Goal: Task Accomplishment & Management: Use online tool/utility

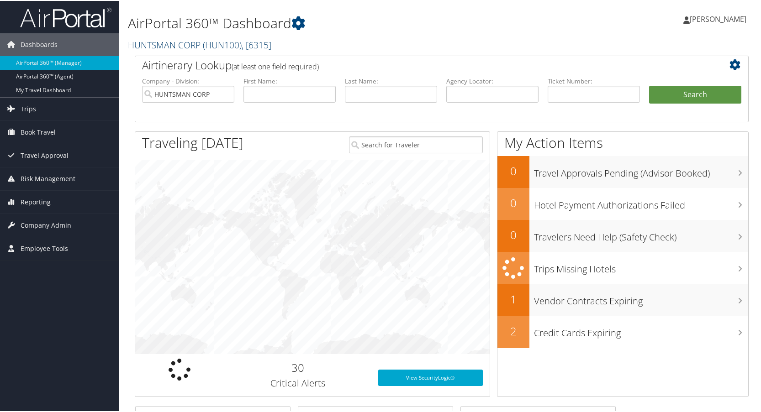
click at [179, 45] on link "HUNTSMAN CORP ( HUN100 ) , [ 6315 ]" at bounding box center [199, 44] width 143 height 12
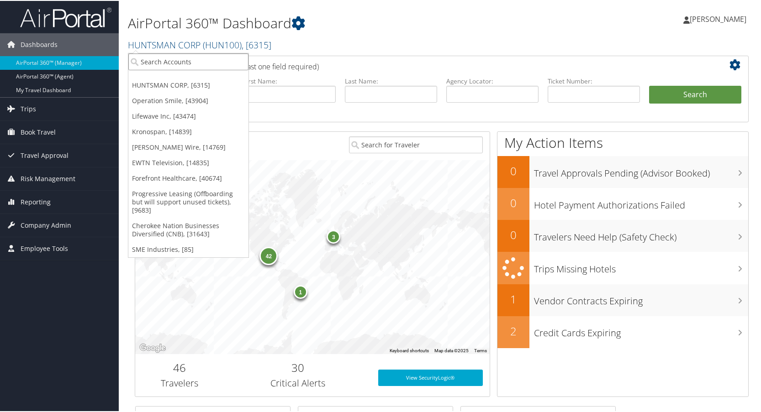
click at [163, 61] on input "search" at bounding box center [188, 61] width 120 height 17
type input "balch"
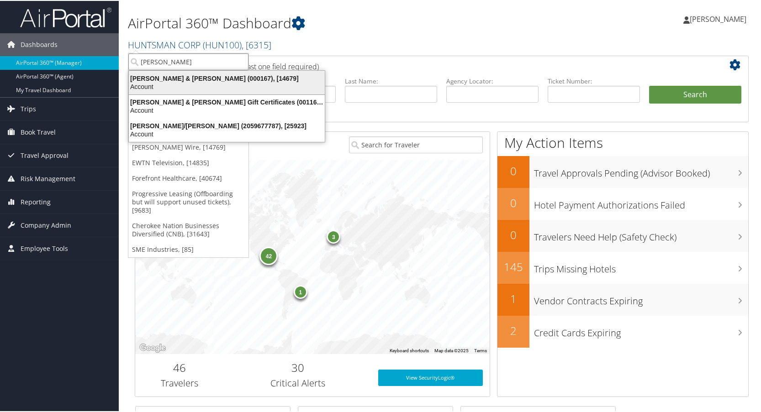
click at [175, 77] on div "Balch & Bingham (000167), [14679]" at bounding box center [226, 78] width 207 height 8
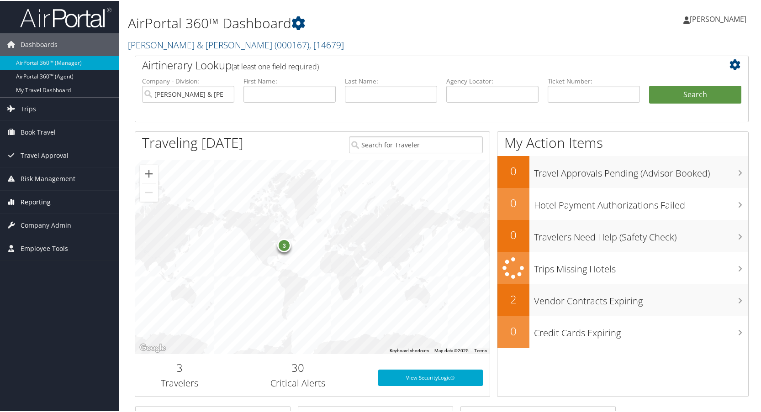
click at [36, 198] on span "Reporting" at bounding box center [36, 201] width 30 height 23
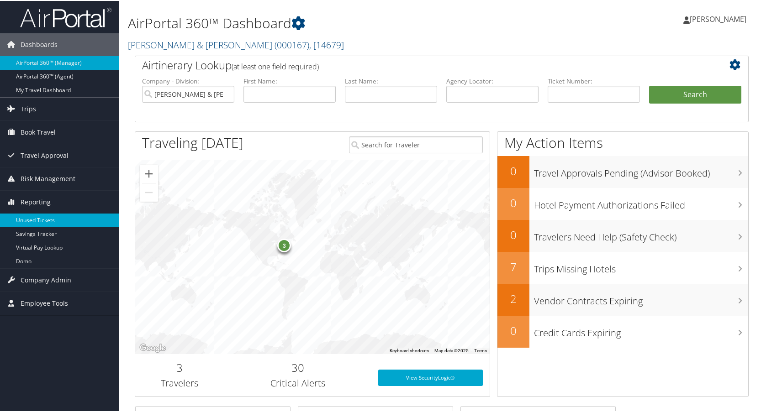
click at [32, 217] on link "Unused Tickets" at bounding box center [59, 220] width 119 height 14
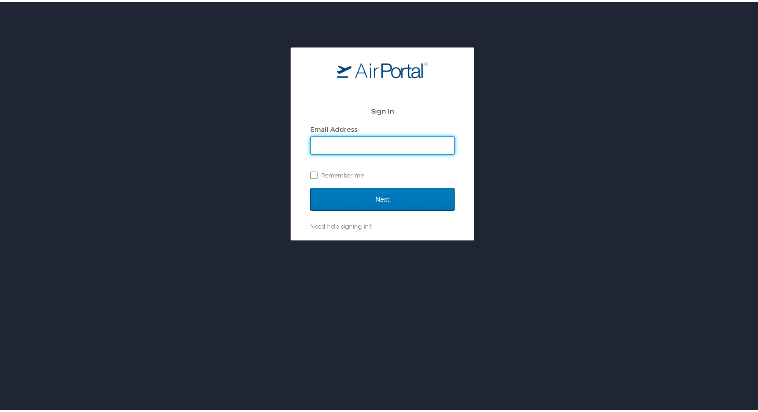
type input "lisa.bunch@cbtravel.com"
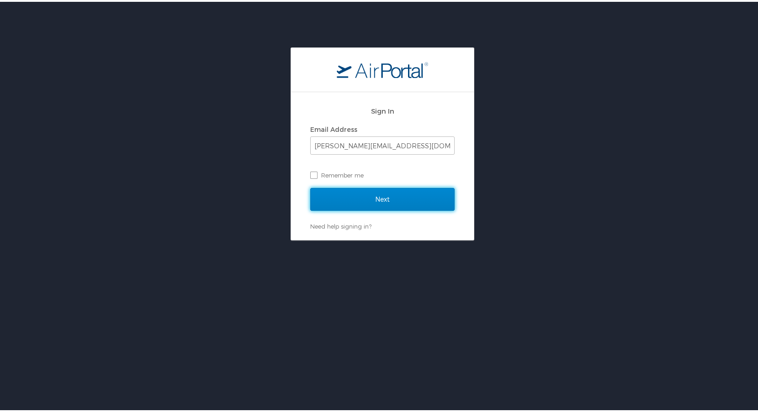
click at [380, 194] on input "Next" at bounding box center [382, 197] width 144 height 23
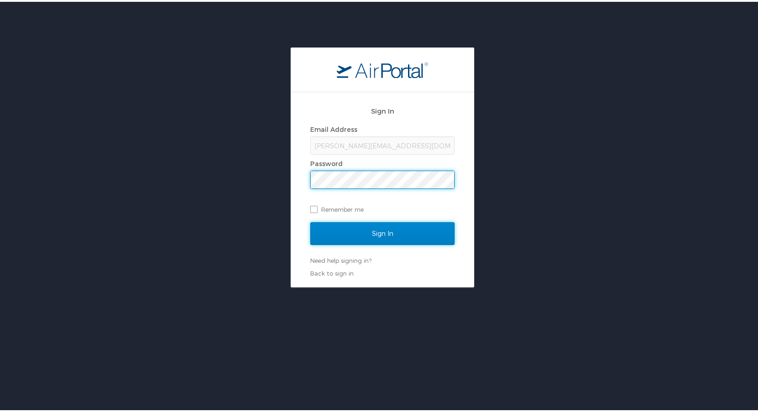
click at [380, 229] on input "Sign In" at bounding box center [382, 232] width 144 height 23
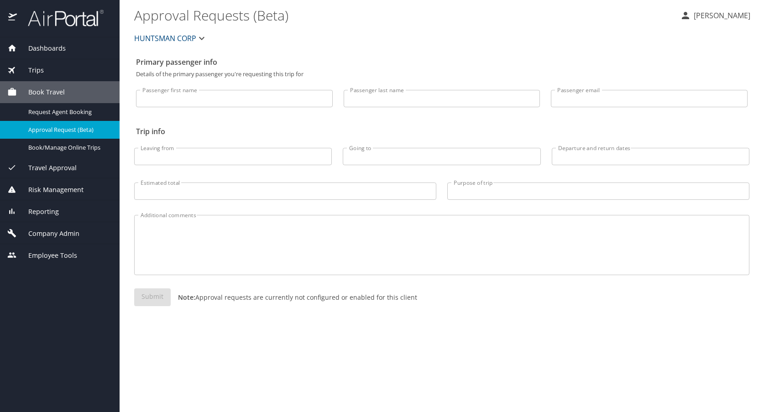
click at [164, 37] on span "HUNTSMAN CORP" at bounding box center [165, 38] width 62 height 13
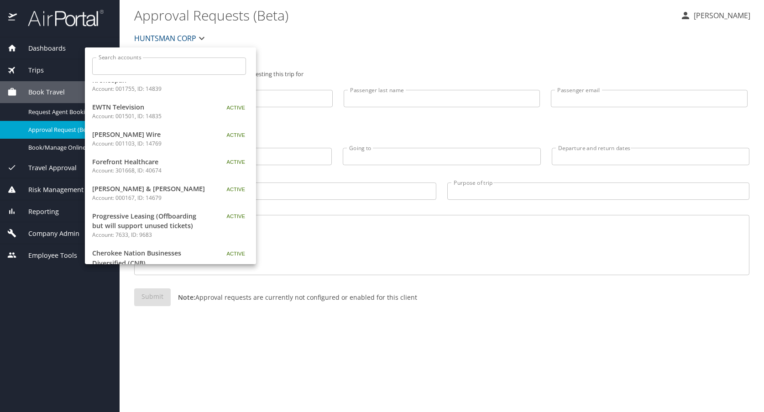
scroll to position [111, 0]
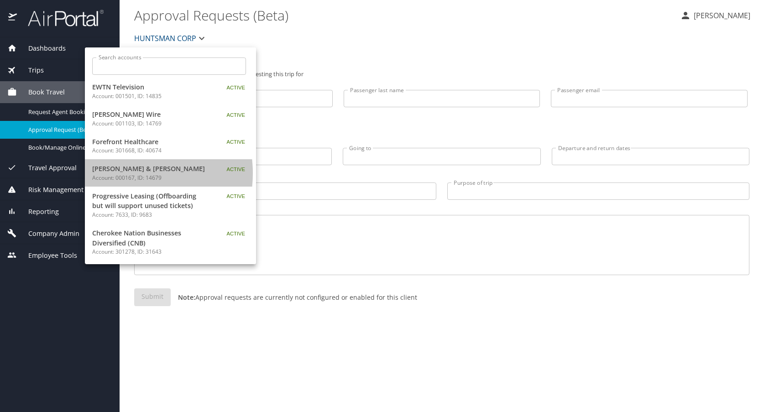
click at [125, 174] on p "Account: 000167, ID: 14679" at bounding box center [149, 178] width 114 height 8
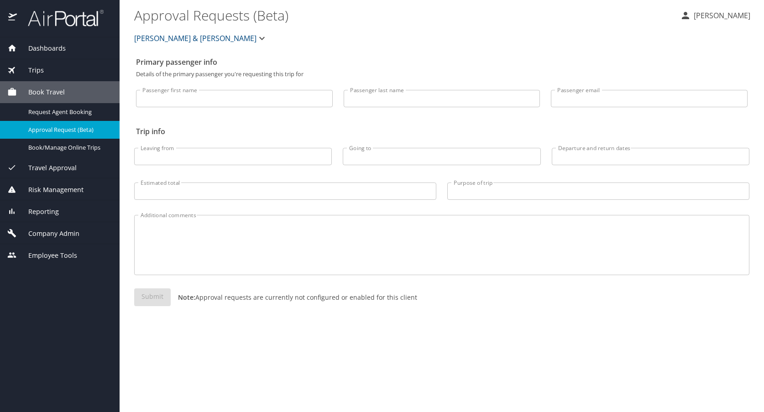
click at [46, 209] on span "Reporting" at bounding box center [38, 212] width 42 height 10
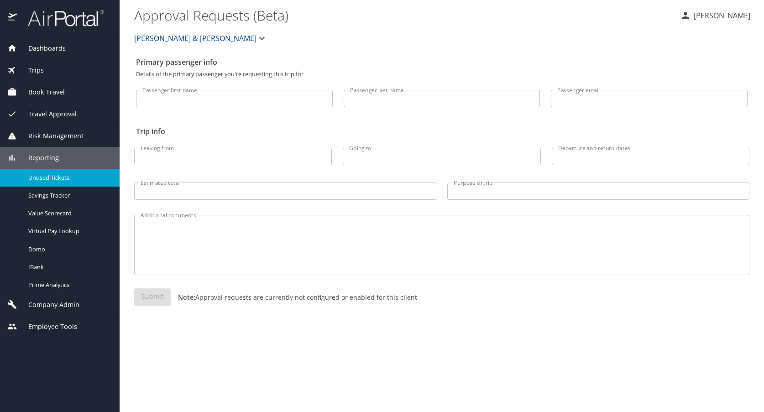
click at [46, 181] on span "Unused Tickets" at bounding box center [68, 178] width 80 height 9
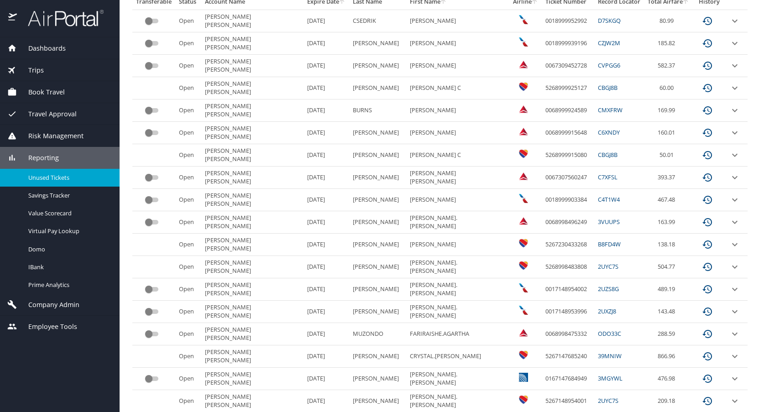
scroll to position [230, 0]
